Goal: Use online tool/utility

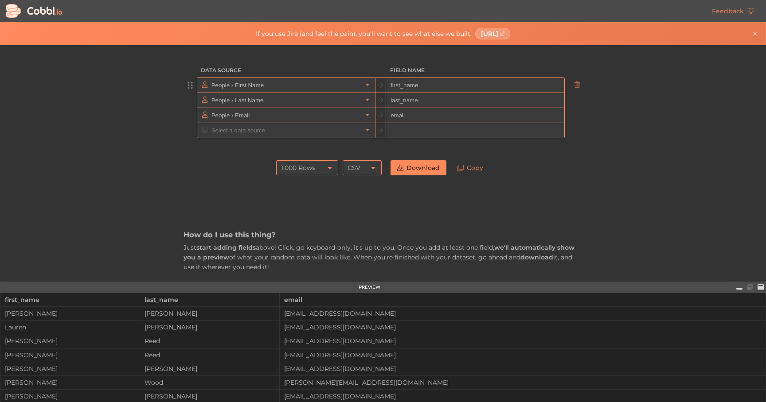
click at [428, 85] on input "first_name" at bounding box center [475, 85] width 178 height 15
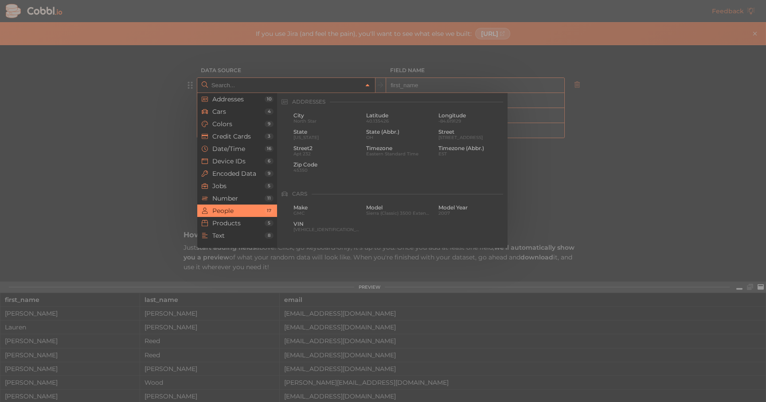
click at [370, 89] on link at bounding box center [367, 85] width 11 height 9
click at [308, 71] on div at bounding box center [383, 201] width 766 height 402
type input "People › First Name"
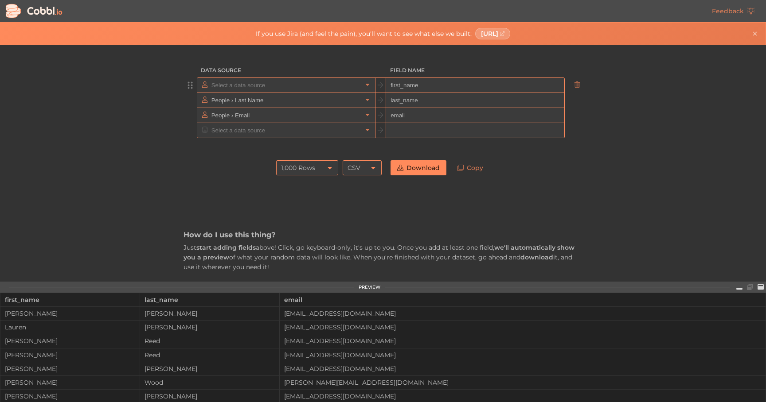
click at [274, 88] on input "text" at bounding box center [285, 85] width 153 height 15
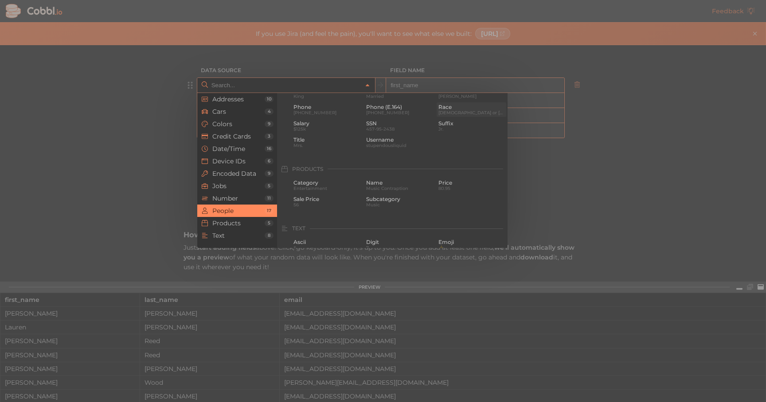
scroll to position [742, 0]
click at [250, 224] on span "Products" at bounding box center [238, 223] width 52 height 7
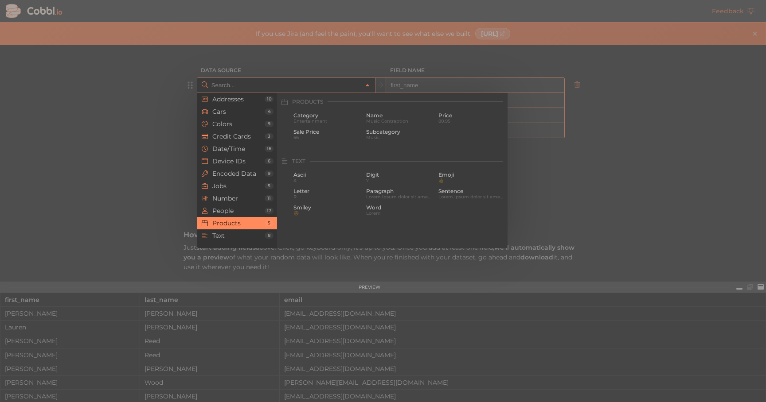
type input "People › First Name"
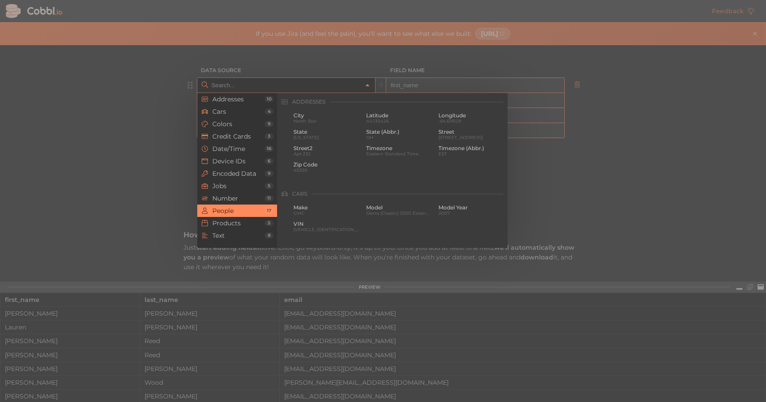
scroll to position [682, 0]
click at [245, 187] on span "Jobs" at bounding box center [238, 186] width 52 height 7
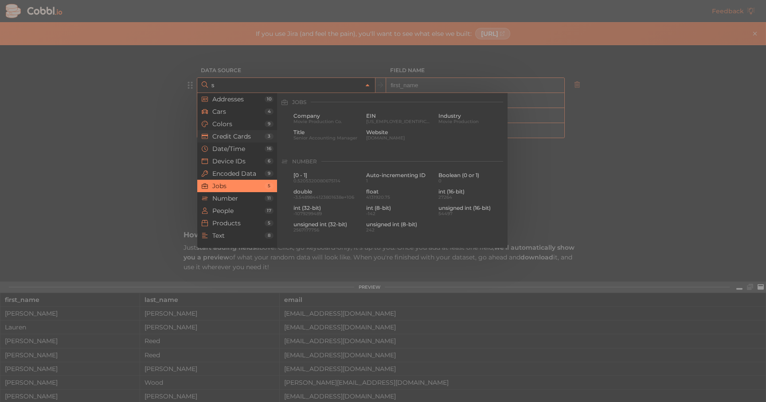
scroll to position [0, 0]
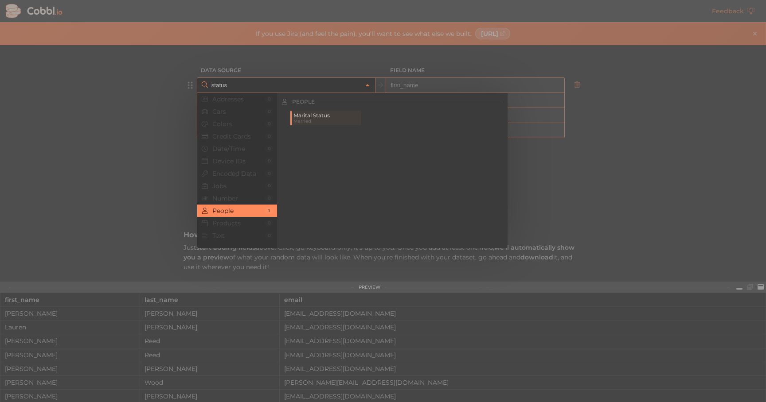
click at [319, 66] on div at bounding box center [383, 201] width 766 height 402
type input "People › First Name"
